Goal: Task Accomplishment & Management: Manage account settings

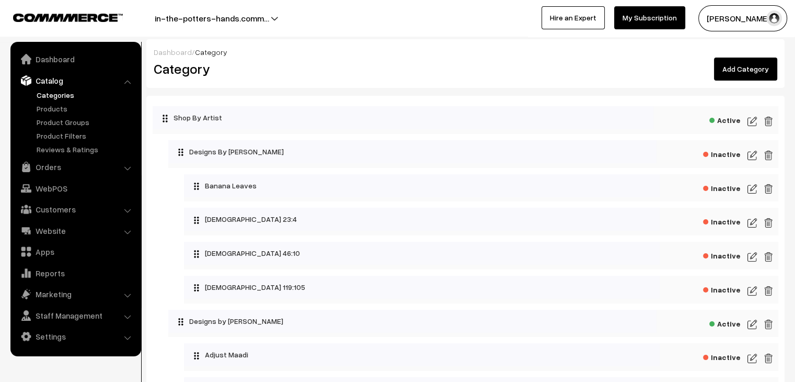
click at [753, 154] on img at bounding box center [752, 155] width 9 height 13
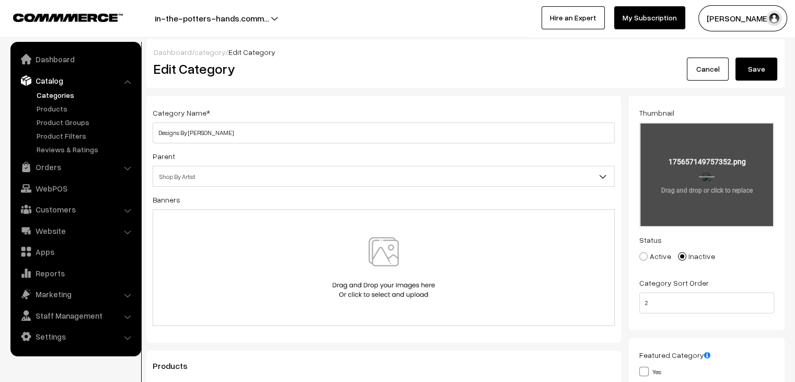
click at [705, 191] on input "file" at bounding box center [706, 174] width 133 height 102
type input "C:\fakepath\2.png"
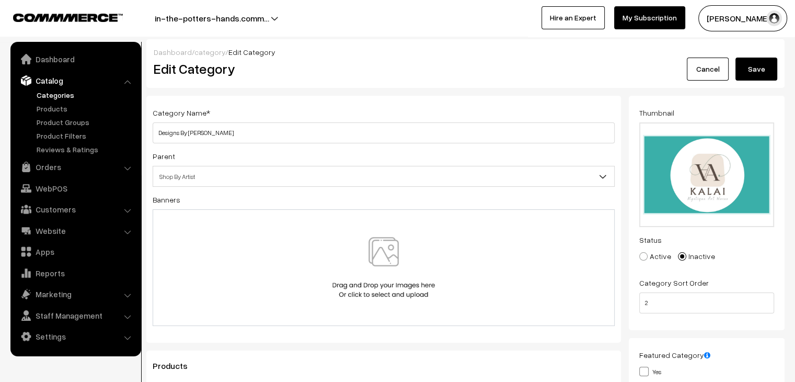
click at [764, 74] on button "Save" at bounding box center [756, 69] width 42 height 23
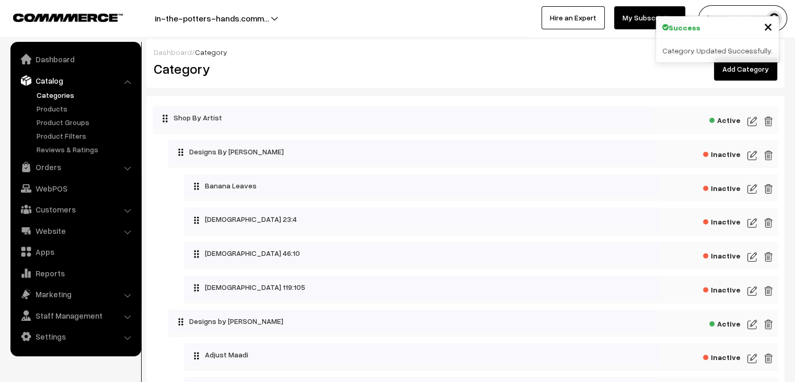
click at [751, 189] on img at bounding box center [752, 188] width 9 height 13
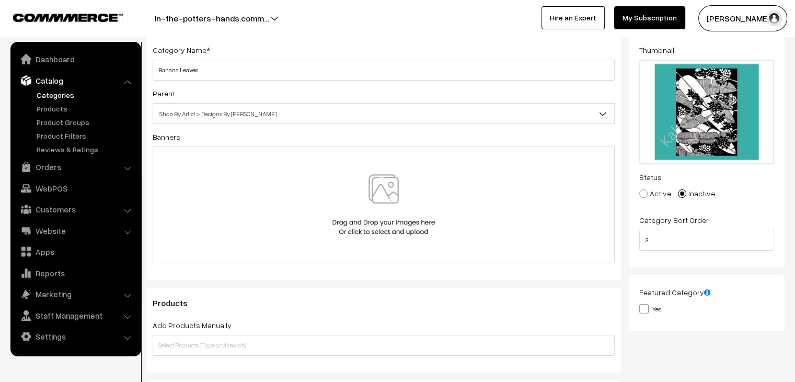
scroll to position [62, 0]
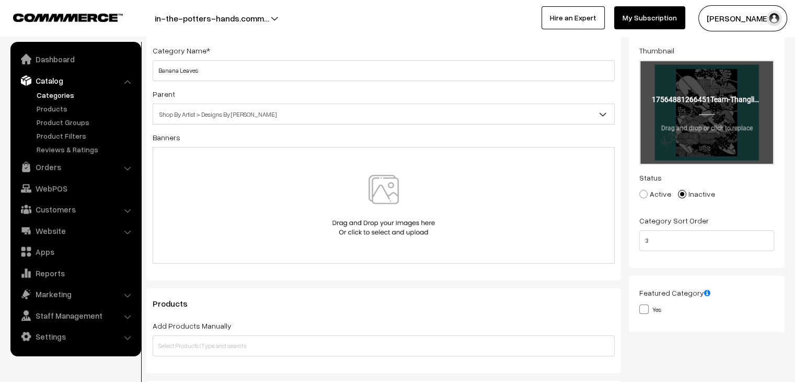
click at [700, 119] on input "file" at bounding box center [706, 112] width 133 height 102
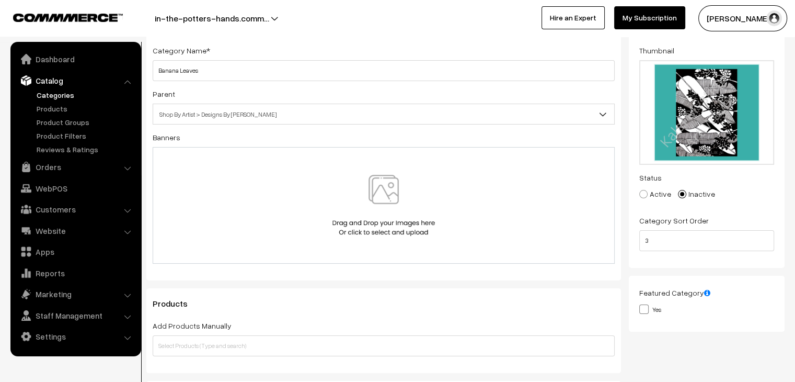
click at [641, 199] on label "Active" at bounding box center [655, 193] width 32 height 11
click at [641, 190] on input "Active" at bounding box center [637, 186] width 7 height 7
radio input "true"
click at [484, 349] on input "text" at bounding box center [384, 345] width 462 height 21
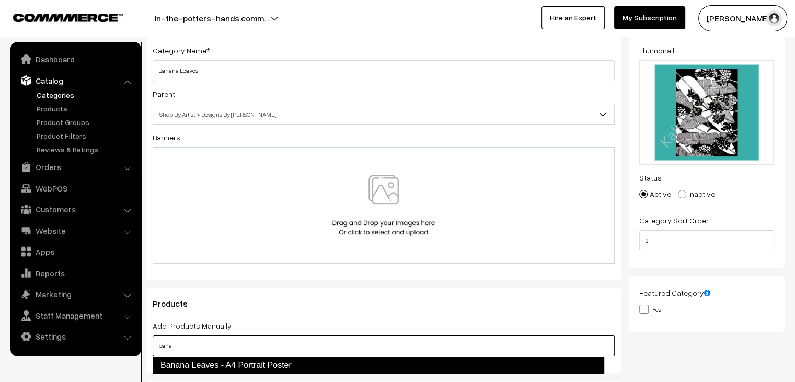
click at [348, 364] on link "Banana Leaves - A4 Portrait Poster" at bounding box center [379, 365] width 452 height 17
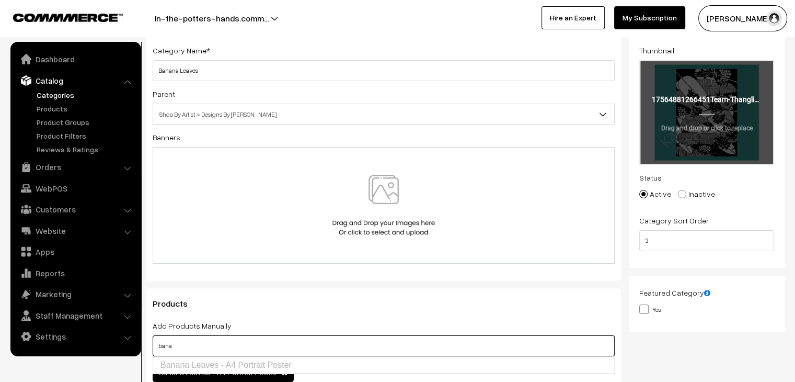
scroll to position [0, 0]
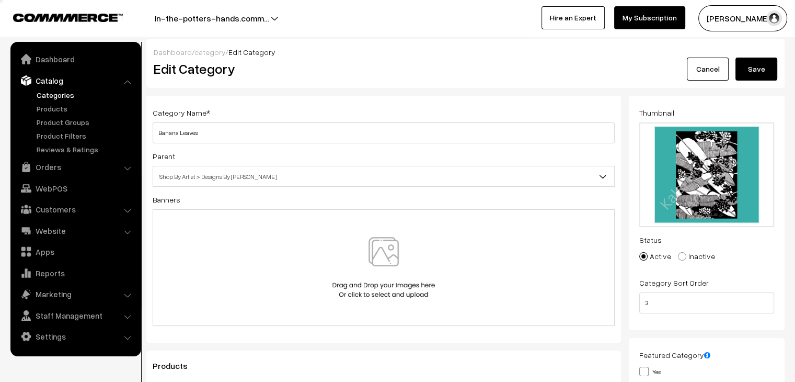
type input "bana"
click at [753, 67] on button "Save" at bounding box center [756, 69] width 42 height 23
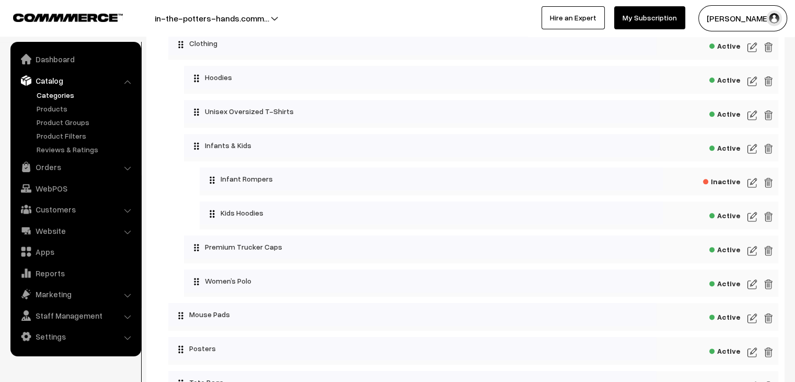
scroll to position [1399, 0]
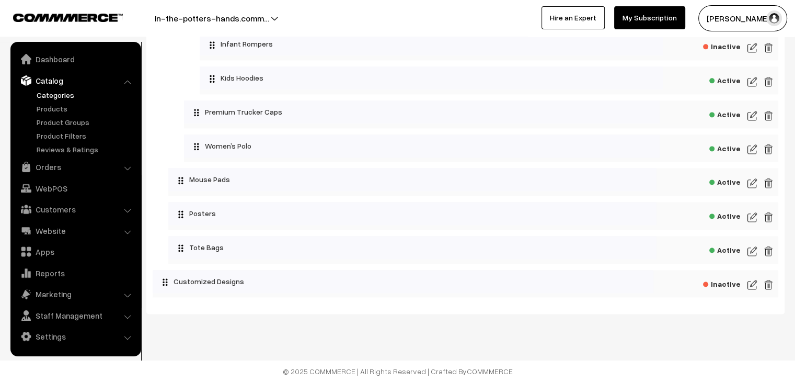
click at [752, 217] on img at bounding box center [752, 217] width 9 height 13
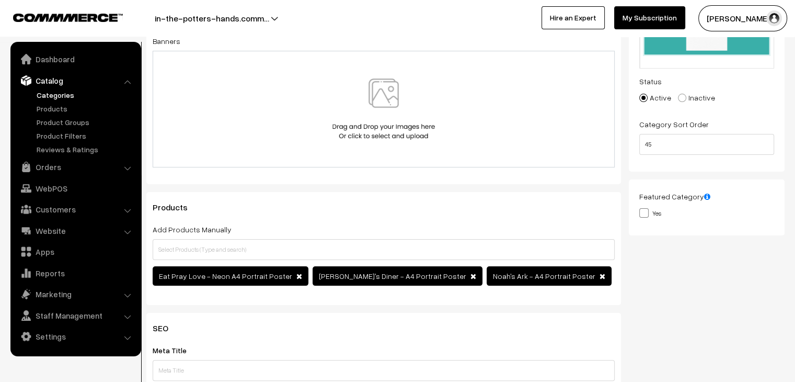
scroll to position [163, 0]
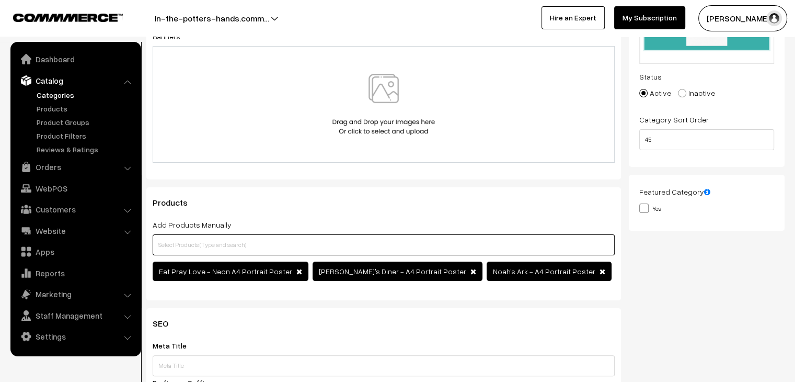
click at [258, 244] on input "text" at bounding box center [384, 244] width 462 height 21
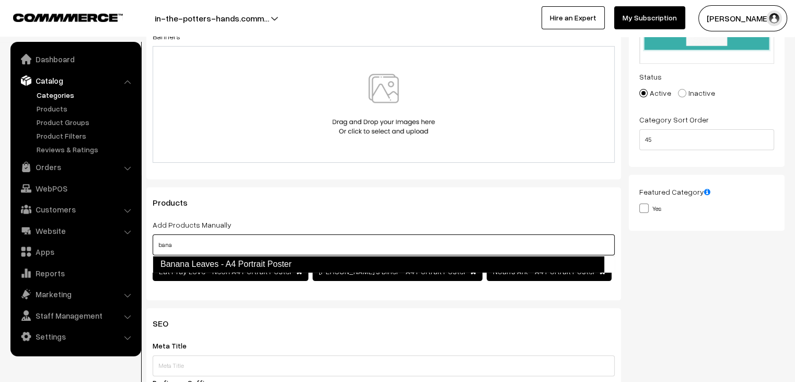
click at [261, 264] on link "Banana Leaves - A4 Portrait Poster" at bounding box center [379, 264] width 452 height 17
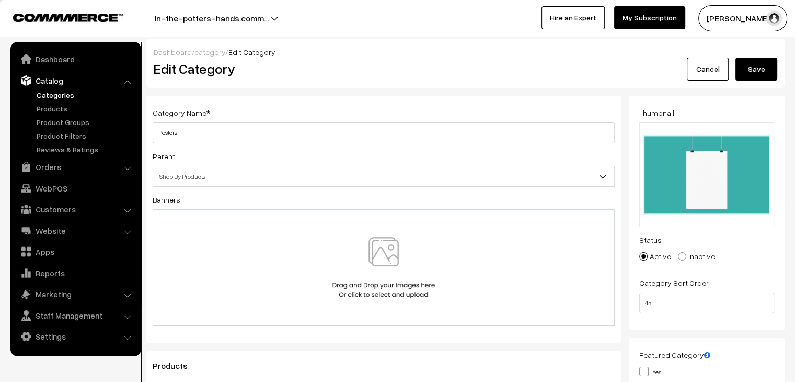
scroll to position [0, 0]
type input "bana"
click at [754, 68] on button "Save" at bounding box center [756, 69] width 42 height 23
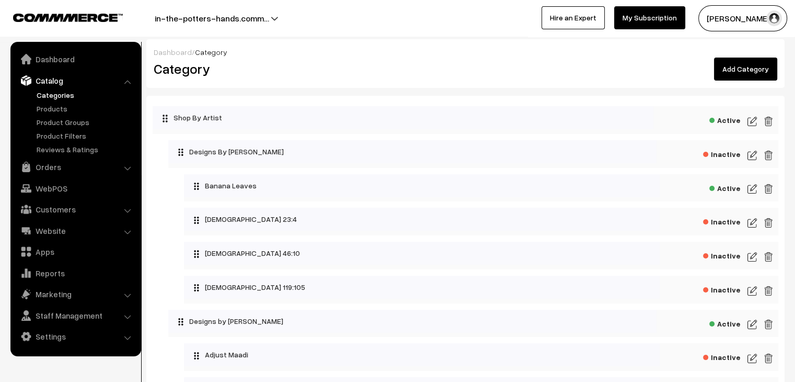
click at [728, 153] on span "Inactive" at bounding box center [722, 152] width 38 height 13
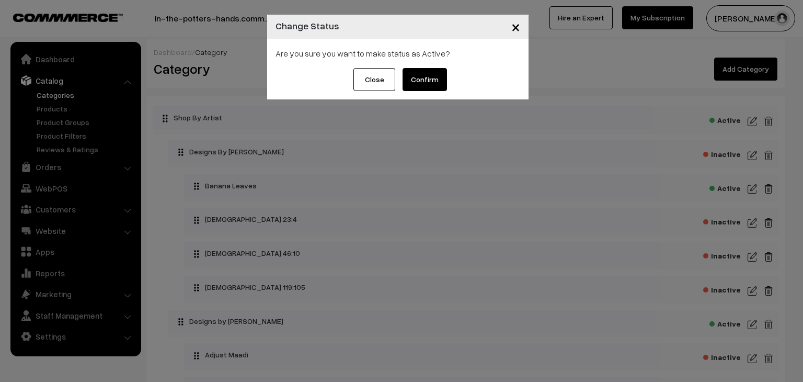
click at [430, 80] on button "Confirm" at bounding box center [425, 79] width 44 height 23
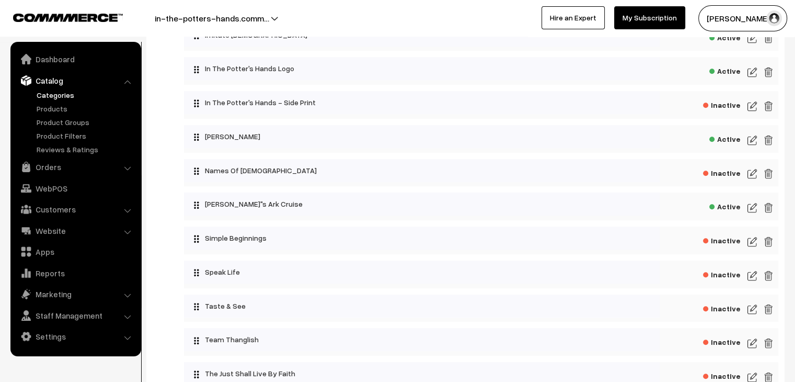
scroll to position [734, 0]
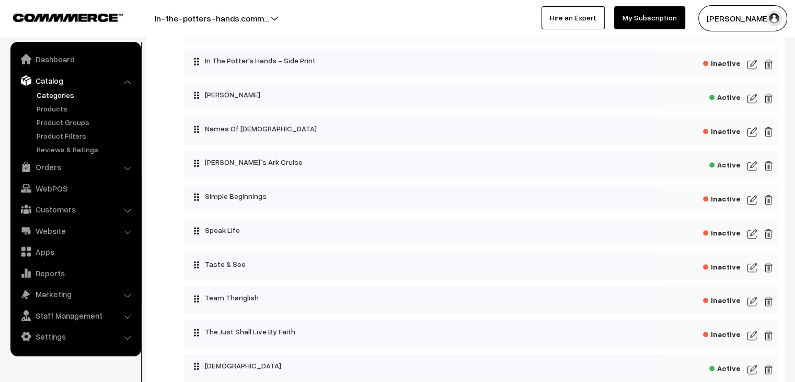
click at [749, 170] on img at bounding box center [752, 165] width 9 height 13
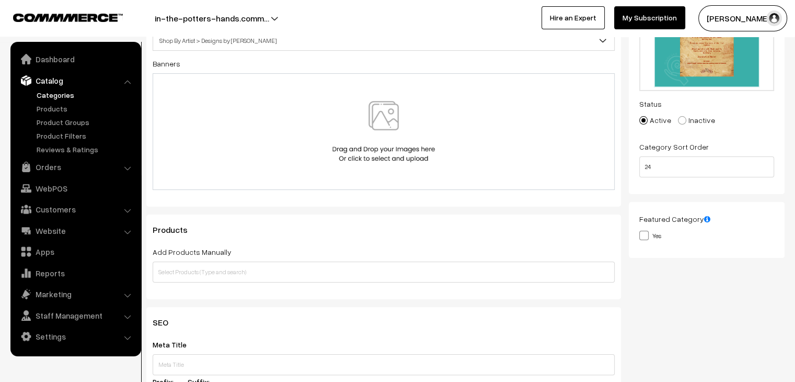
scroll to position [136, 0]
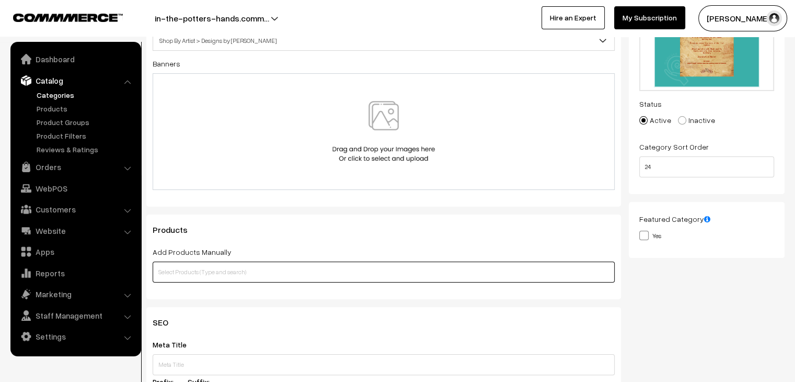
click at [396, 267] on input "text" at bounding box center [384, 271] width 462 height 21
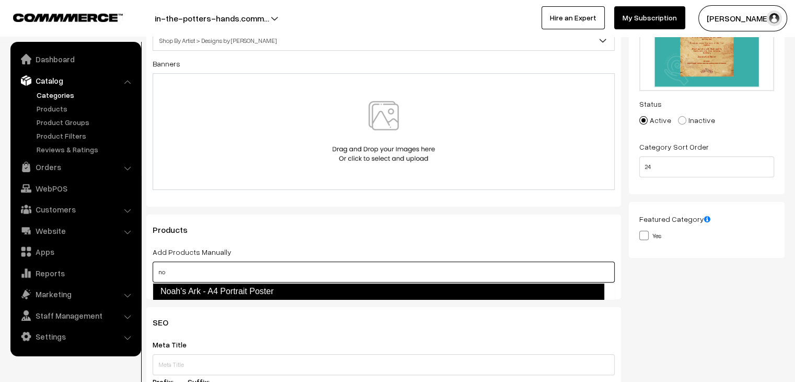
click at [336, 288] on link "Noah's Ark - A4 Portrait Poster" at bounding box center [379, 291] width 452 height 17
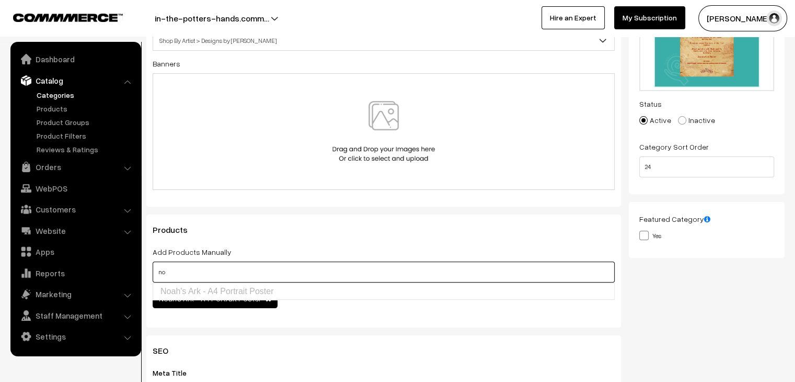
scroll to position [0, 0]
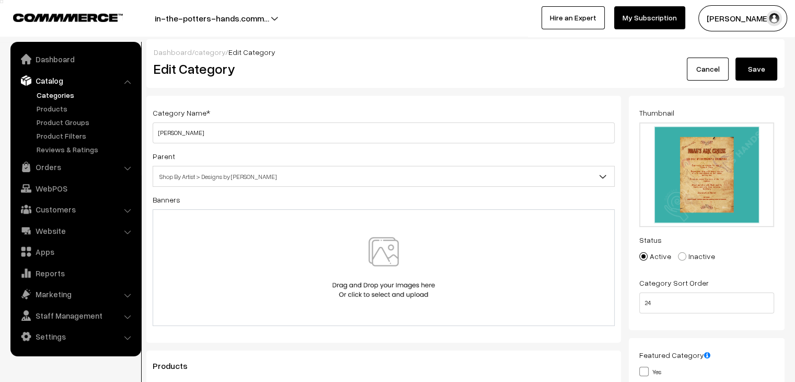
type input "no"
click at [756, 76] on button "Save" at bounding box center [756, 69] width 42 height 23
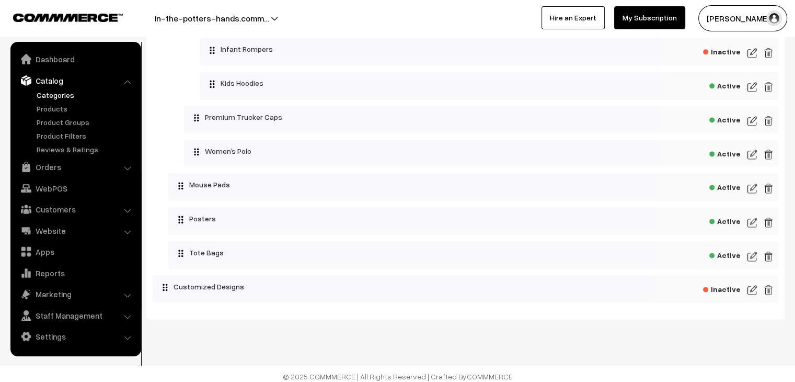
scroll to position [1399, 0]
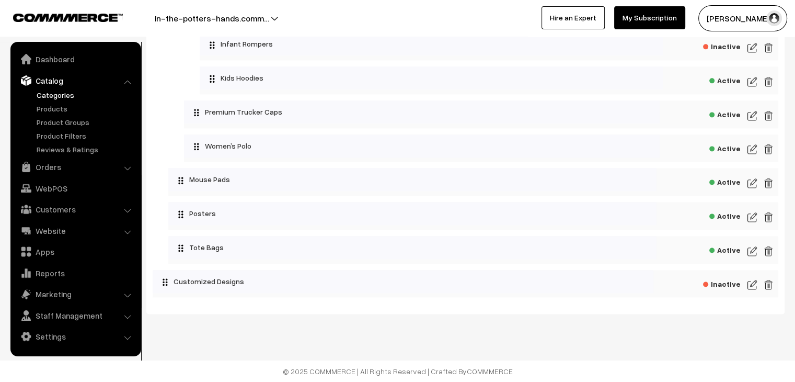
click at [753, 218] on img at bounding box center [752, 217] width 9 height 13
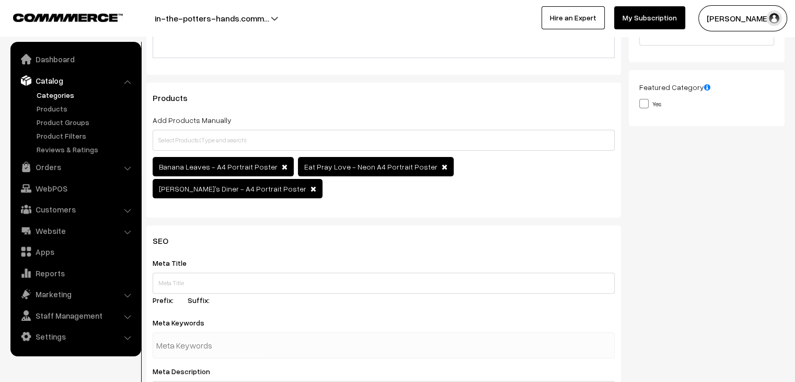
scroll to position [268, 0]
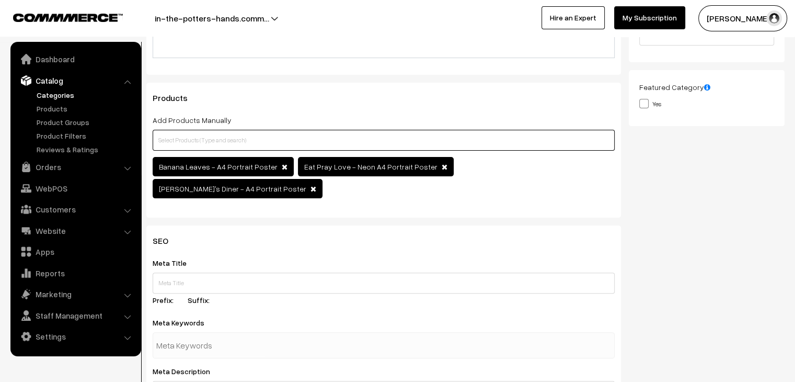
click at [443, 144] on input "text" at bounding box center [384, 140] width 462 height 21
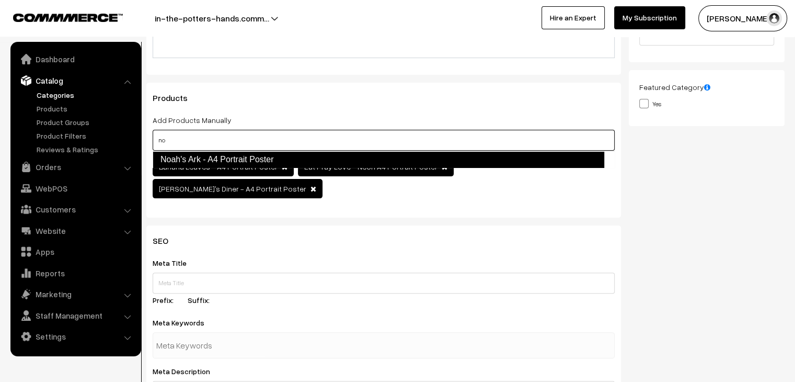
click at [342, 160] on link "Noah's Ark - A4 Portrait Poster" at bounding box center [379, 159] width 452 height 17
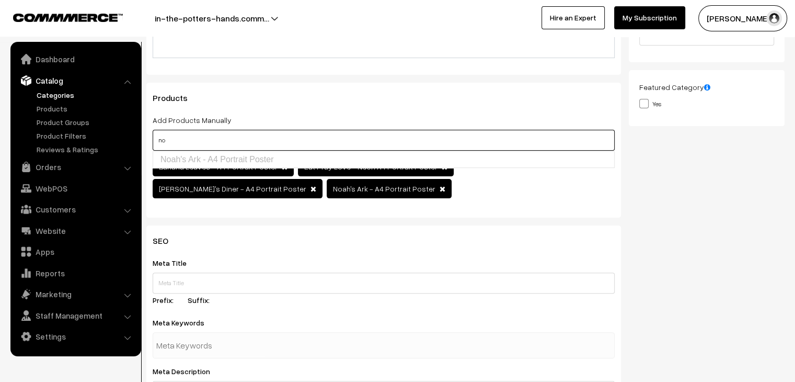
scroll to position [0, 0]
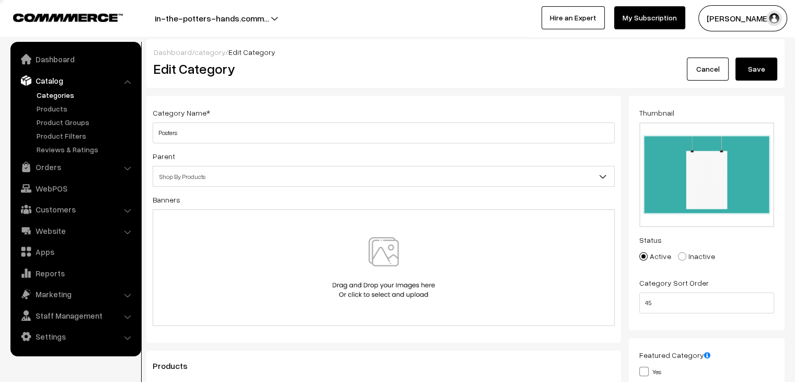
type input "no"
click at [756, 72] on button "Save" at bounding box center [756, 69] width 42 height 23
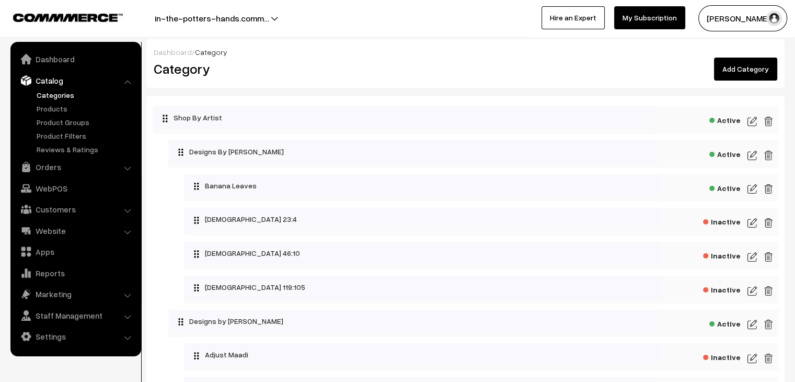
click at [752, 190] on img at bounding box center [752, 188] width 9 height 13
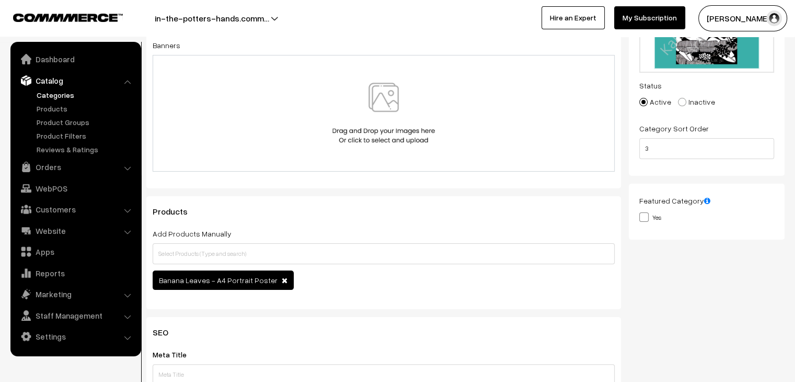
scroll to position [167, 0]
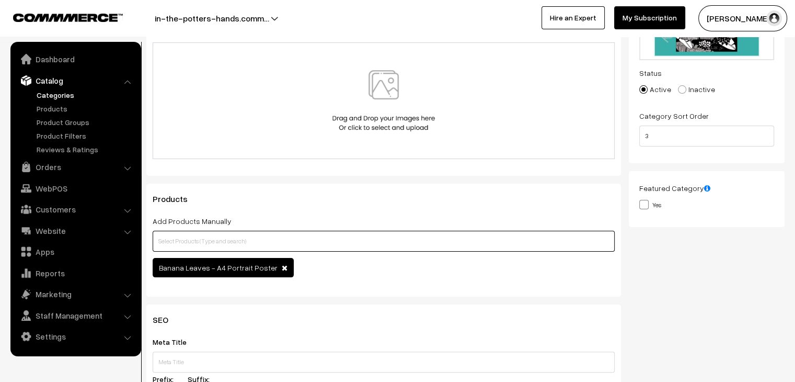
click at [360, 235] on input "text" at bounding box center [384, 241] width 462 height 21
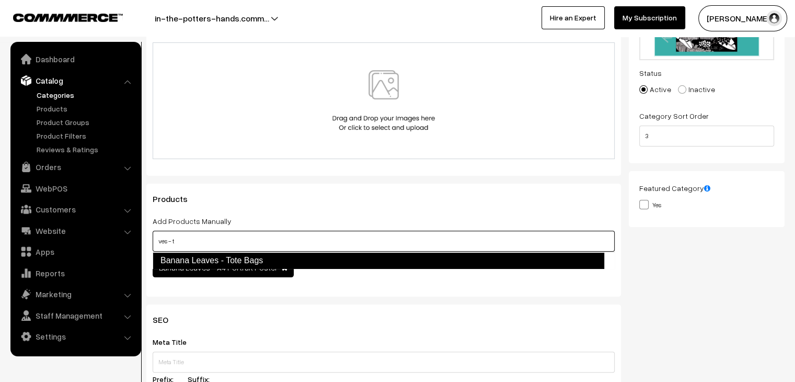
click at [300, 258] on link "Banana Leaves - Tote Bags" at bounding box center [379, 260] width 452 height 17
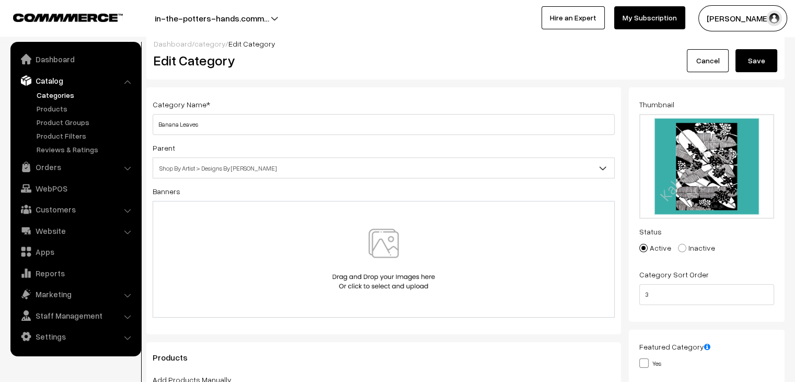
scroll to position [0, 0]
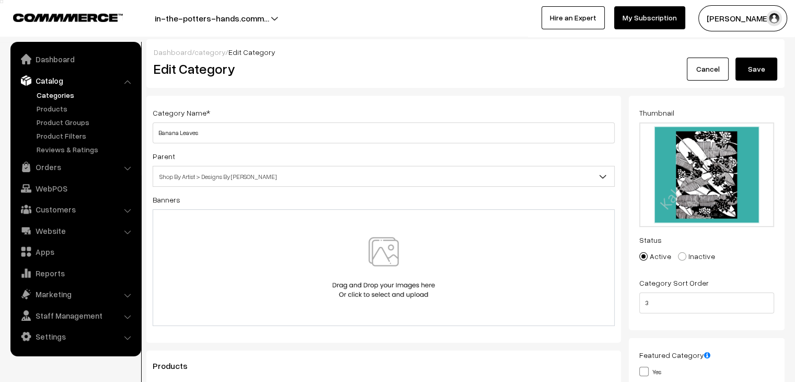
type input "ves - t"
click at [752, 73] on button "Save" at bounding box center [756, 69] width 42 height 23
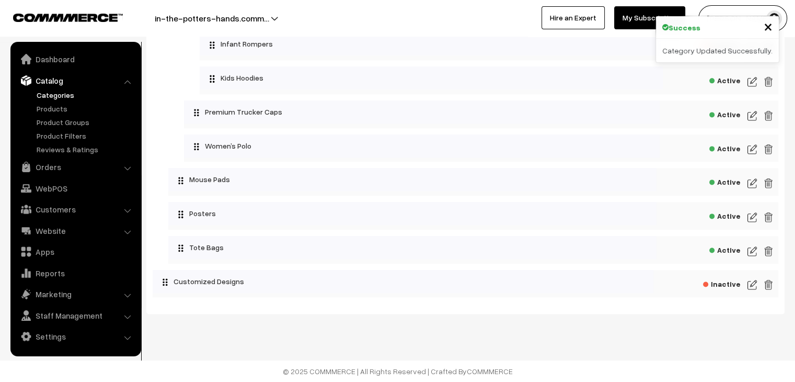
scroll to position [1399, 0]
click at [750, 254] on img at bounding box center [752, 251] width 9 height 13
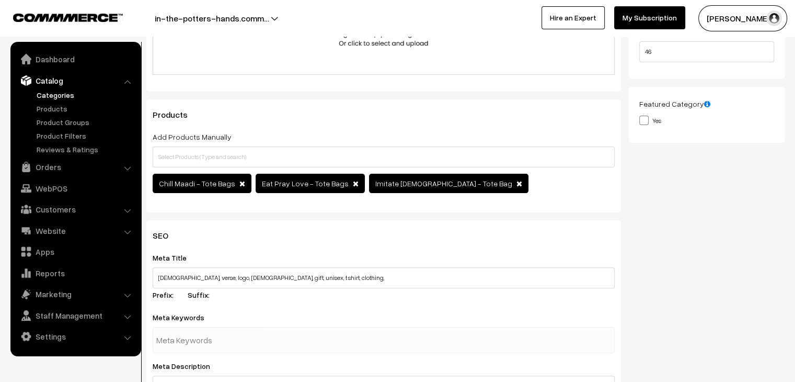
scroll to position [252, 0]
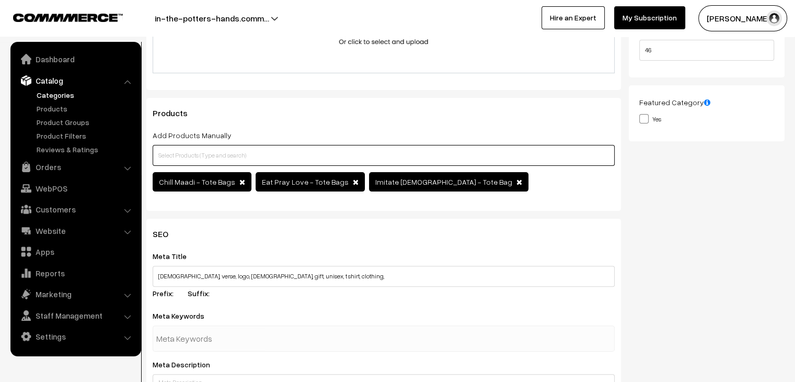
click at [297, 152] on input "text" at bounding box center [384, 155] width 462 height 21
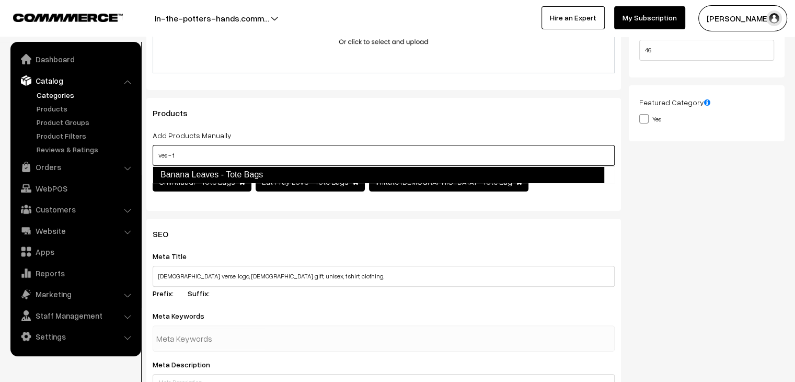
click at [285, 176] on link "Banana Leaves - Tote Bags" at bounding box center [379, 174] width 452 height 17
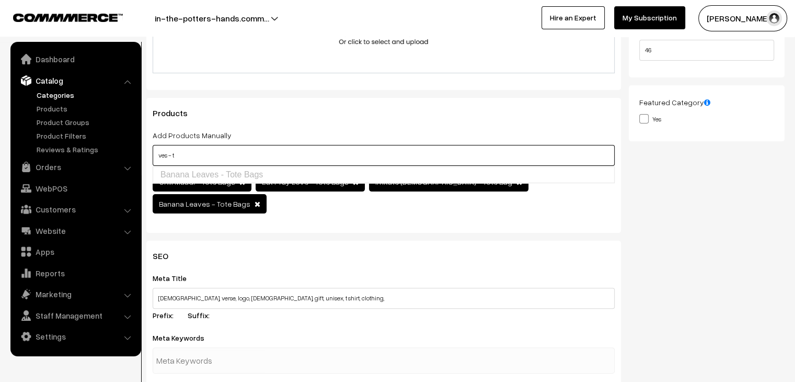
type input "ves - t"
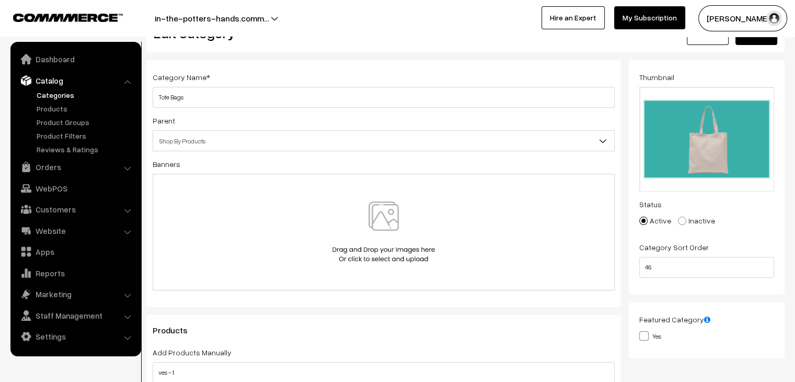
scroll to position [0, 0]
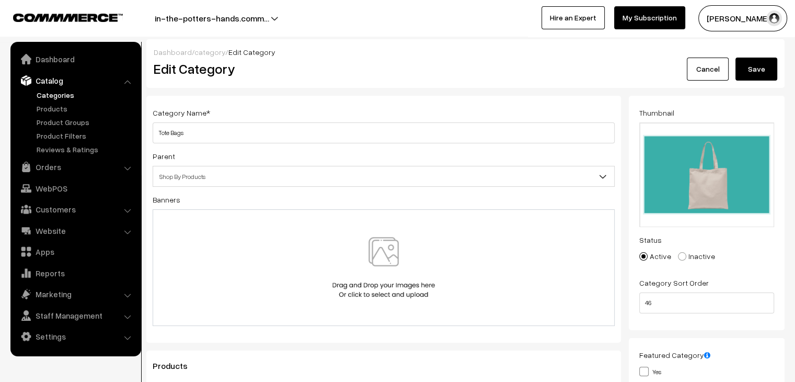
click at [765, 66] on button "Save" at bounding box center [756, 69] width 42 height 23
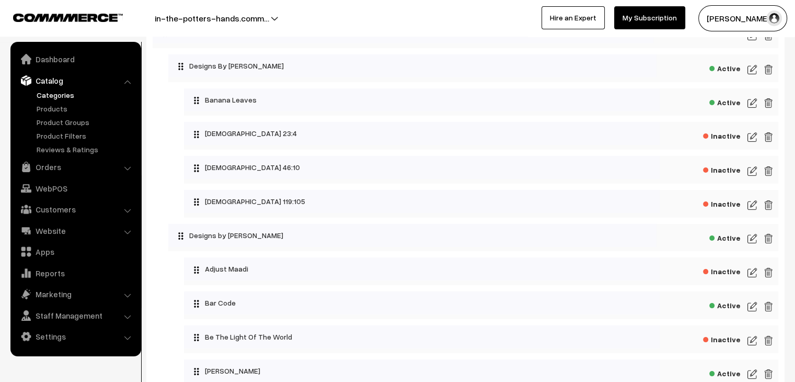
scroll to position [87, 0]
drag, startPoint x: 753, startPoint y: 178, endPoint x: 752, endPoint y: 171, distance: 6.8
click at [752, 171] on div "Inactive" at bounding box center [481, 169] width 594 height 28
click at [752, 171] on img at bounding box center [752, 170] width 9 height 13
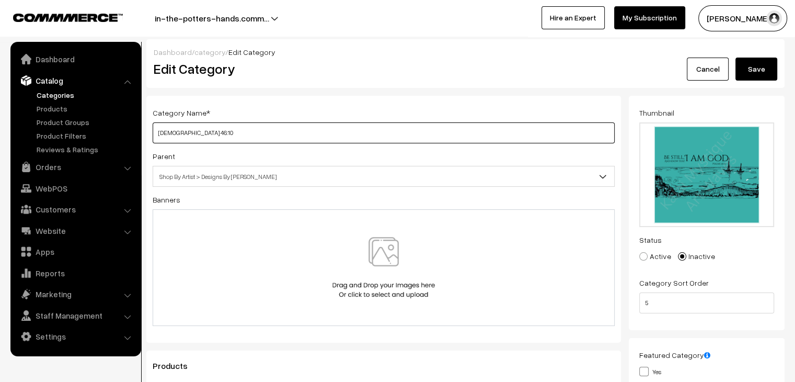
click at [156, 135] on input "[DEMOGRAPHIC_DATA] 46:10" at bounding box center [384, 132] width 462 height 21
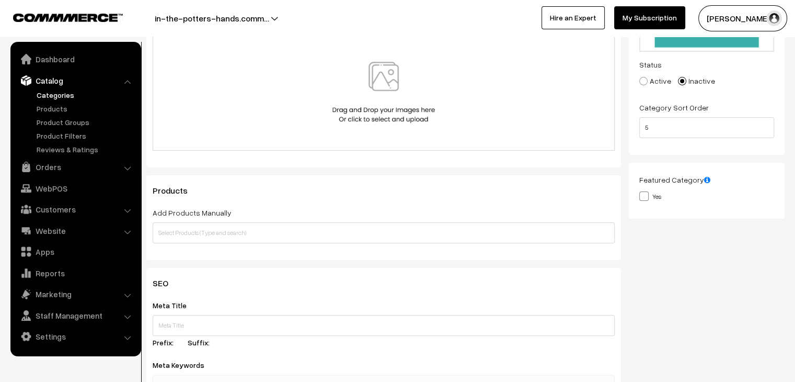
scroll to position [177, 0]
type input "Be Still - [DEMOGRAPHIC_DATA] 46:10"
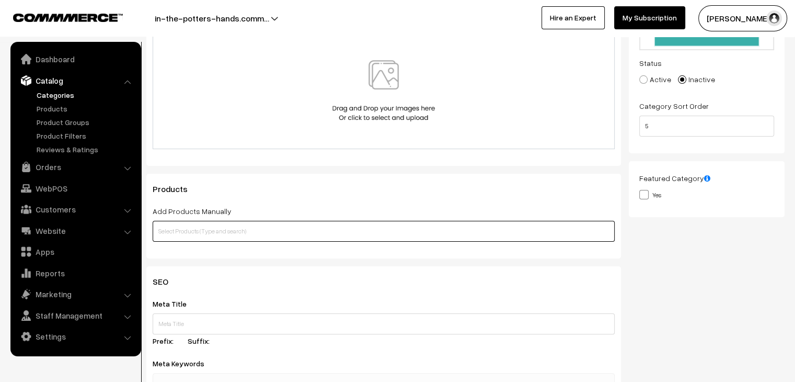
click at [262, 229] on input "text" at bounding box center [384, 231] width 462 height 21
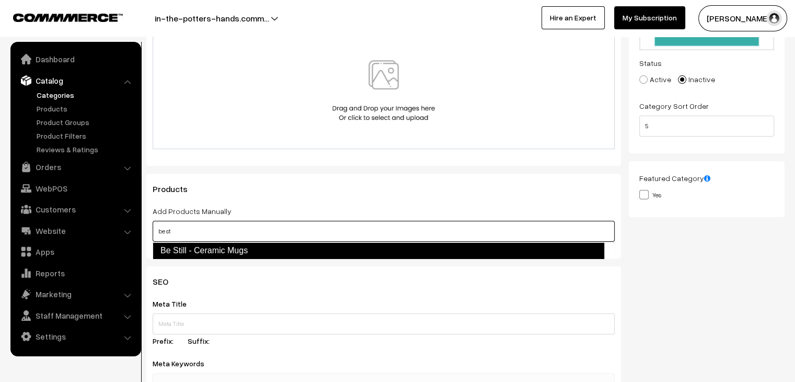
click at [243, 254] on link "Be Still - Ceramic Mugs" at bounding box center [379, 250] width 452 height 17
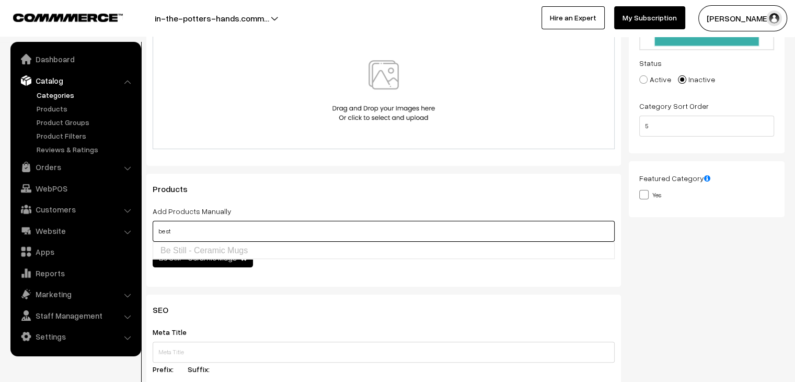
scroll to position [0, 0]
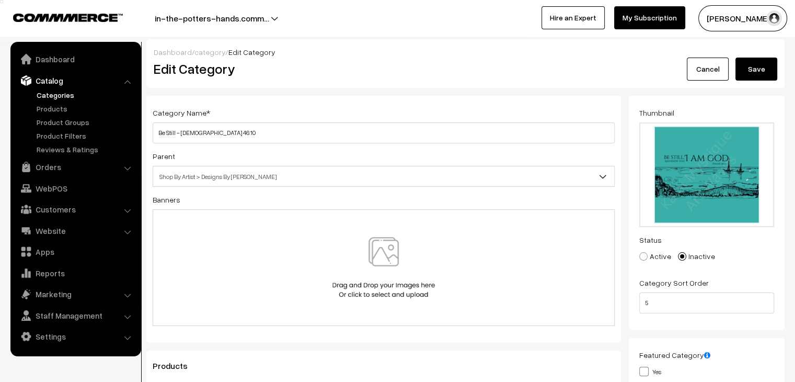
type input "be st"
click at [751, 70] on button "Save" at bounding box center [756, 69] width 42 height 23
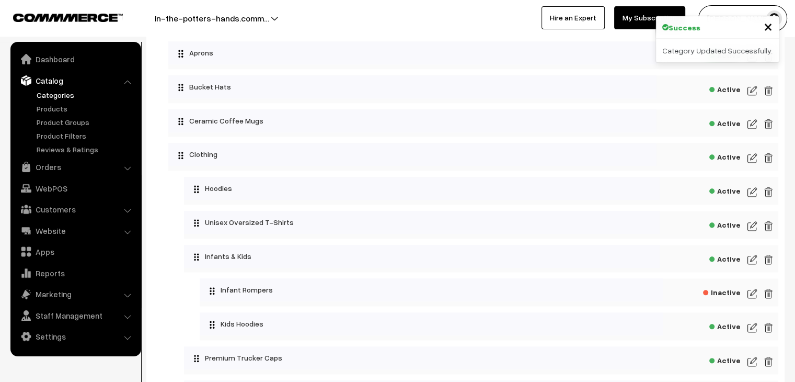
scroll to position [1147, 0]
click at [752, 131] on img at bounding box center [752, 124] width 9 height 13
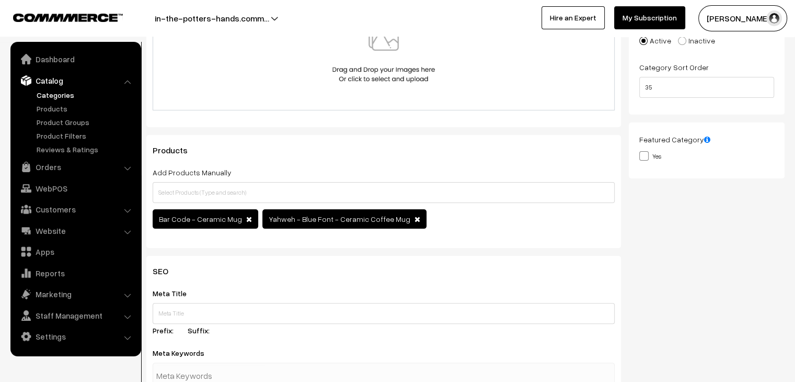
scroll to position [220, 0]
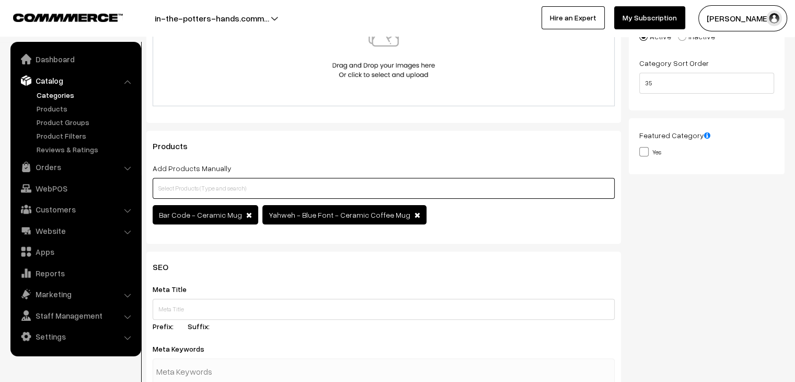
click at [282, 192] on input "text" at bounding box center [384, 188] width 462 height 21
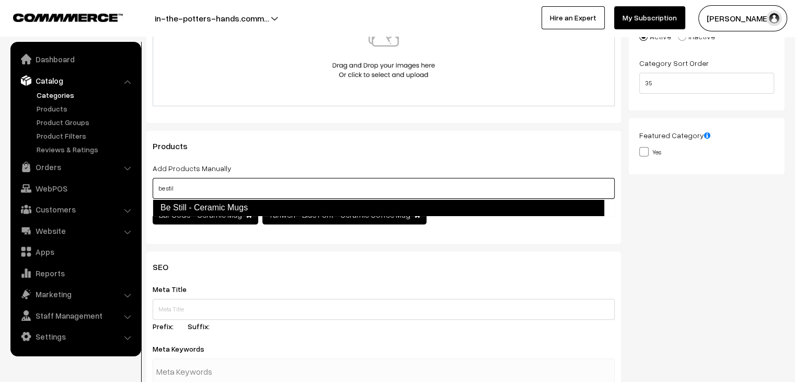
click at [275, 211] on link "Be Still - Ceramic Mugs" at bounding box center [379, 207] width 452 height 17
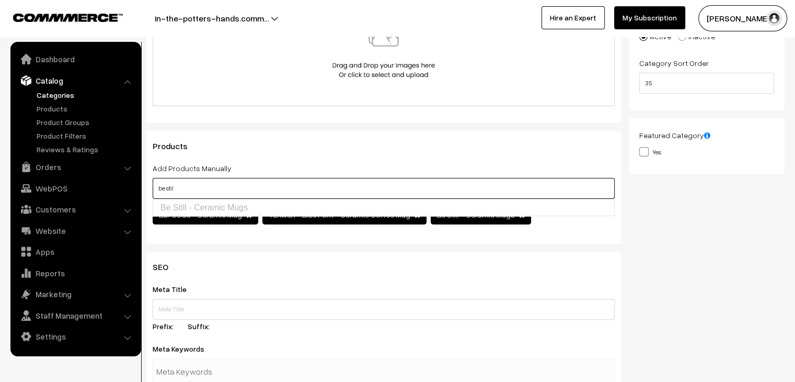
scroll to position [0, 0]
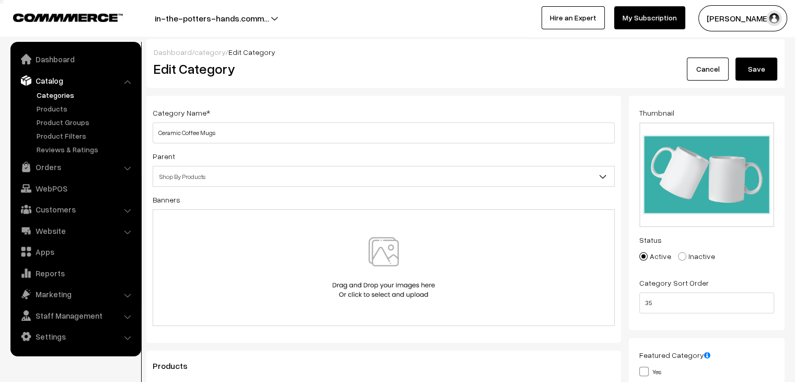
type input "be stil"
click at [752, 72] on button "Save" at bounding box center [756, 69] width 42 height 23
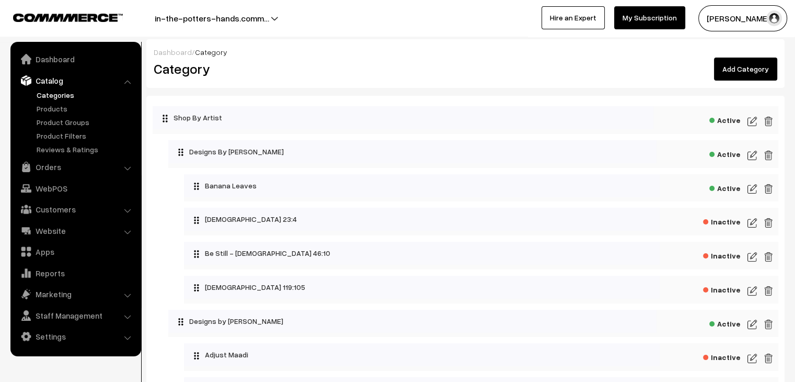
click at [720, 259] on span "Inactive" at bounding box center [722, 254] width 38 height 13
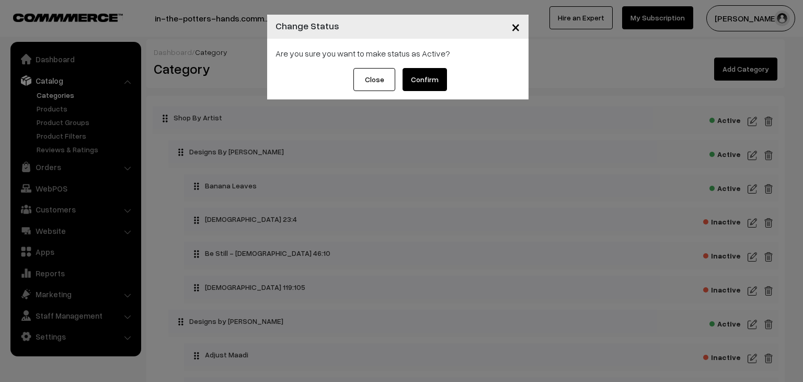
click at [432, 83] on button "Confirm" at bounding box center [425, 79] width 44 height 23
